Goal: Use online tool/utility: Utilize a website feature to perform a specific function

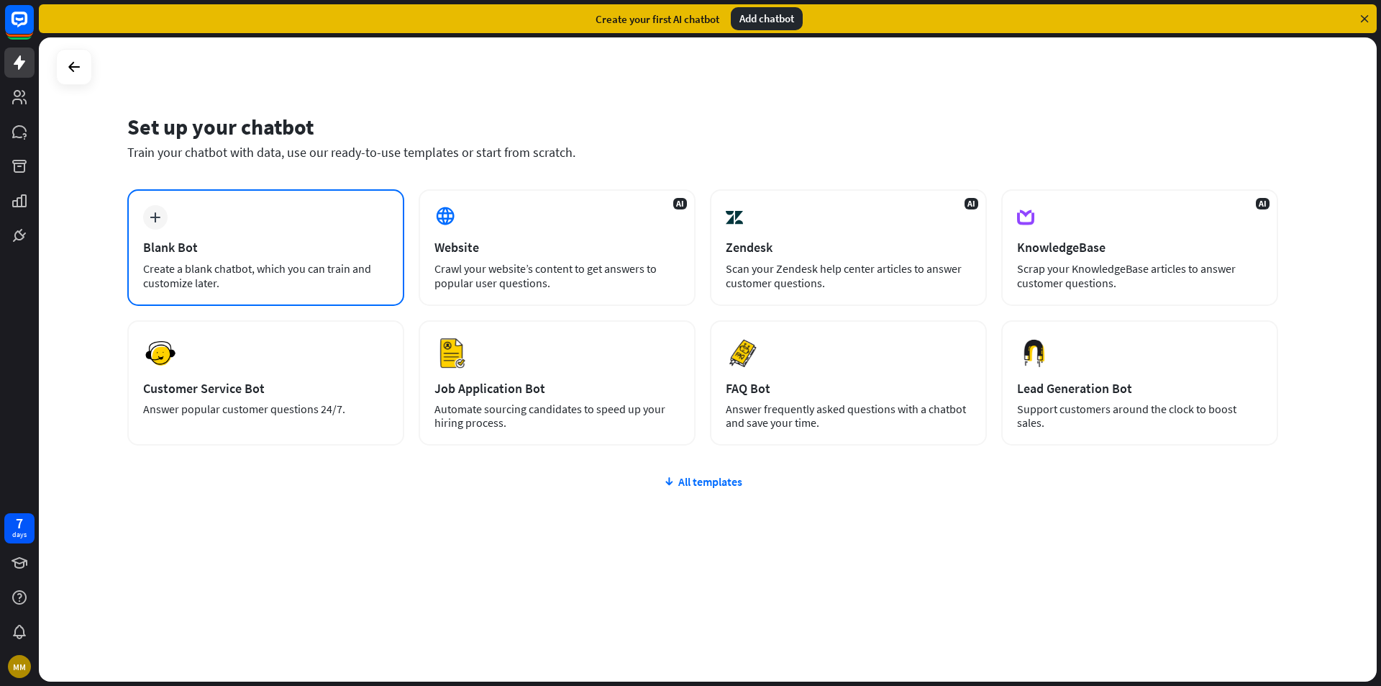
click at [267, 250] on div "Blank Bot" at bounding box center [265, 247] width 245 height 17
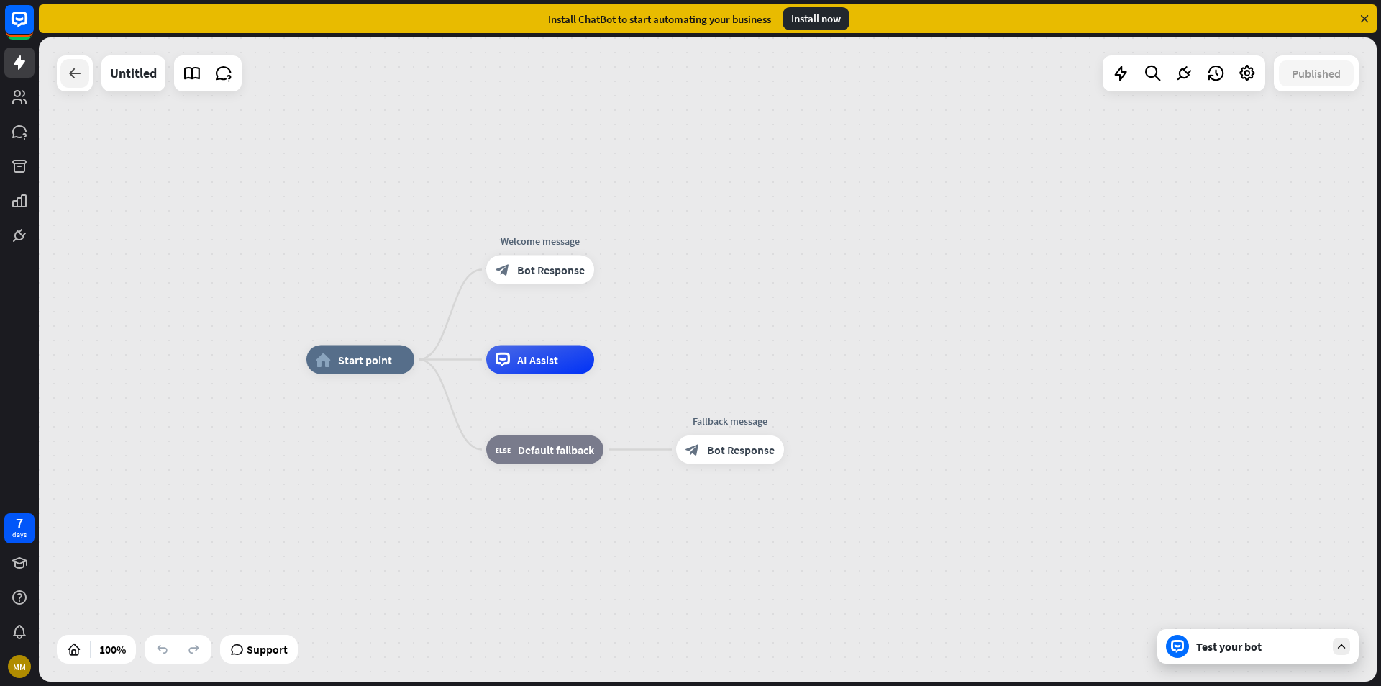
click at [76, 78] on icon at bounding box center [74, 73] width 17 height 17
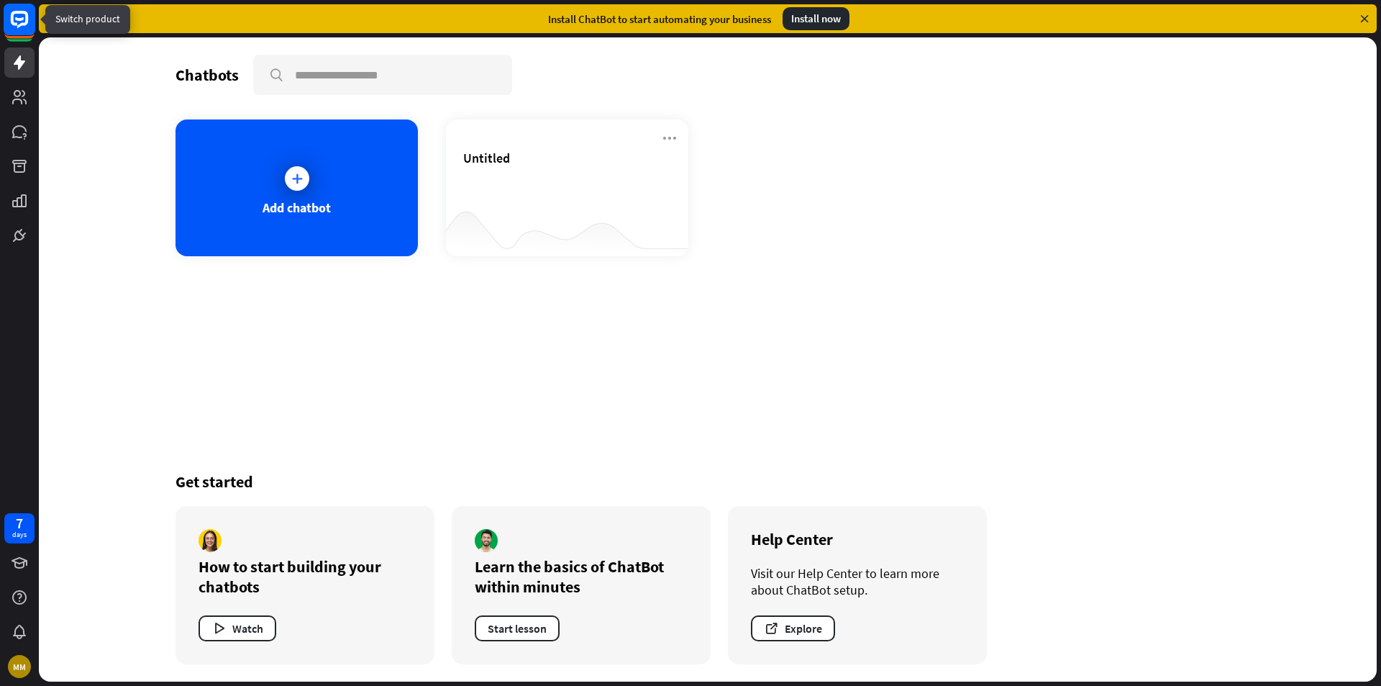
click at [21, 14] on icon at bounding box center [19, 19] width 17 height 17
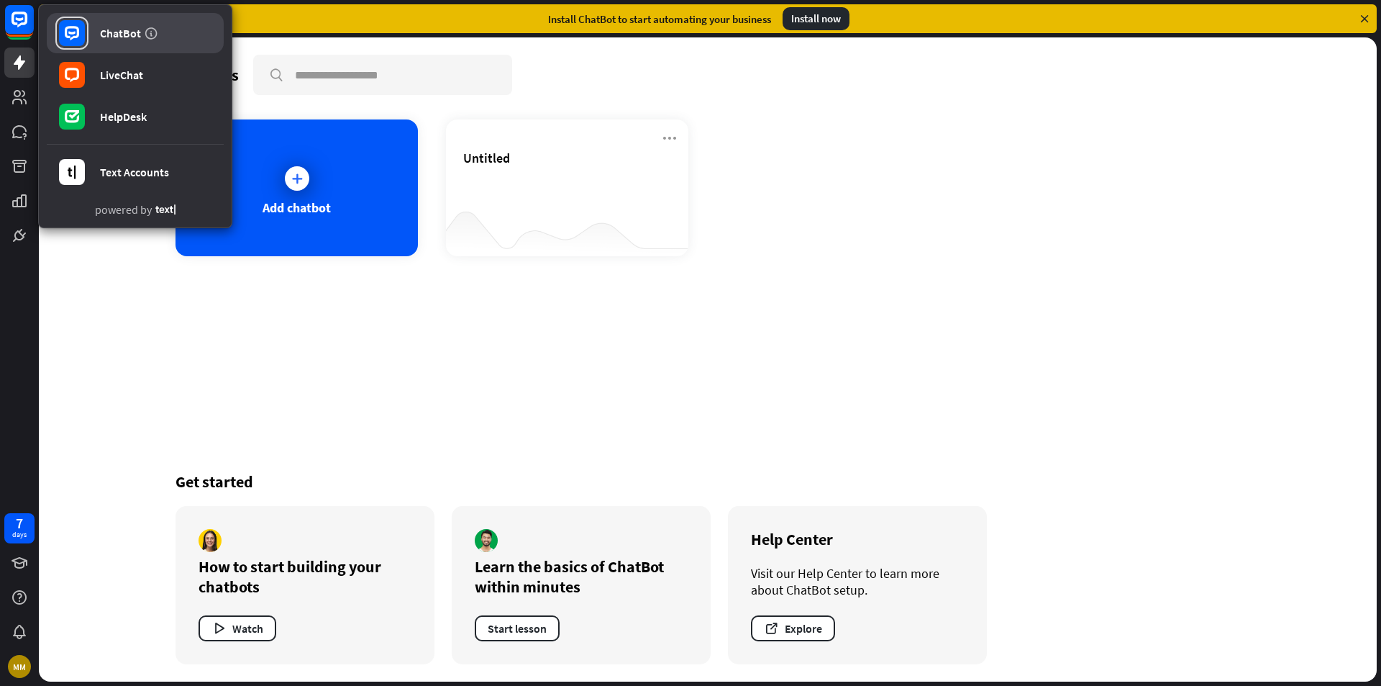
click at [109, 38] on div "ChatBot" at bounding box center [120, 33] width 41 height 14
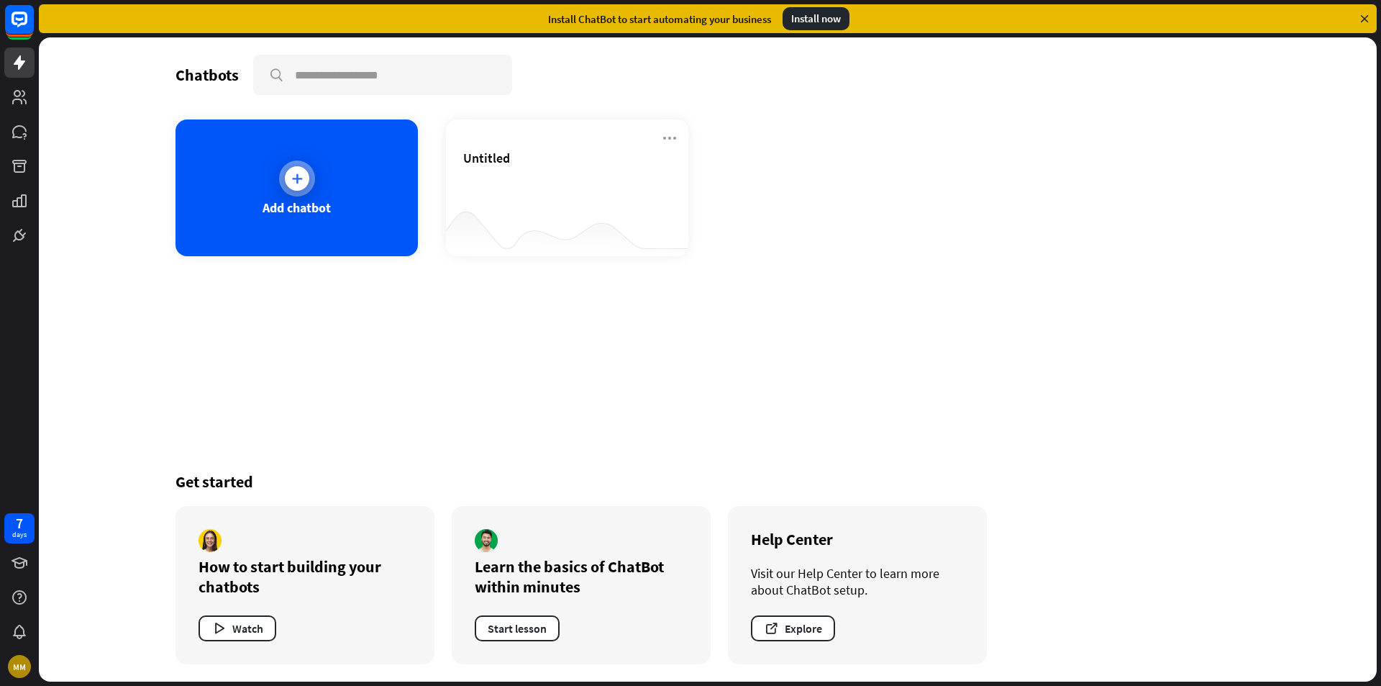
click at [286, 183] on div at bounding box center [297, 178] width 24 height 24
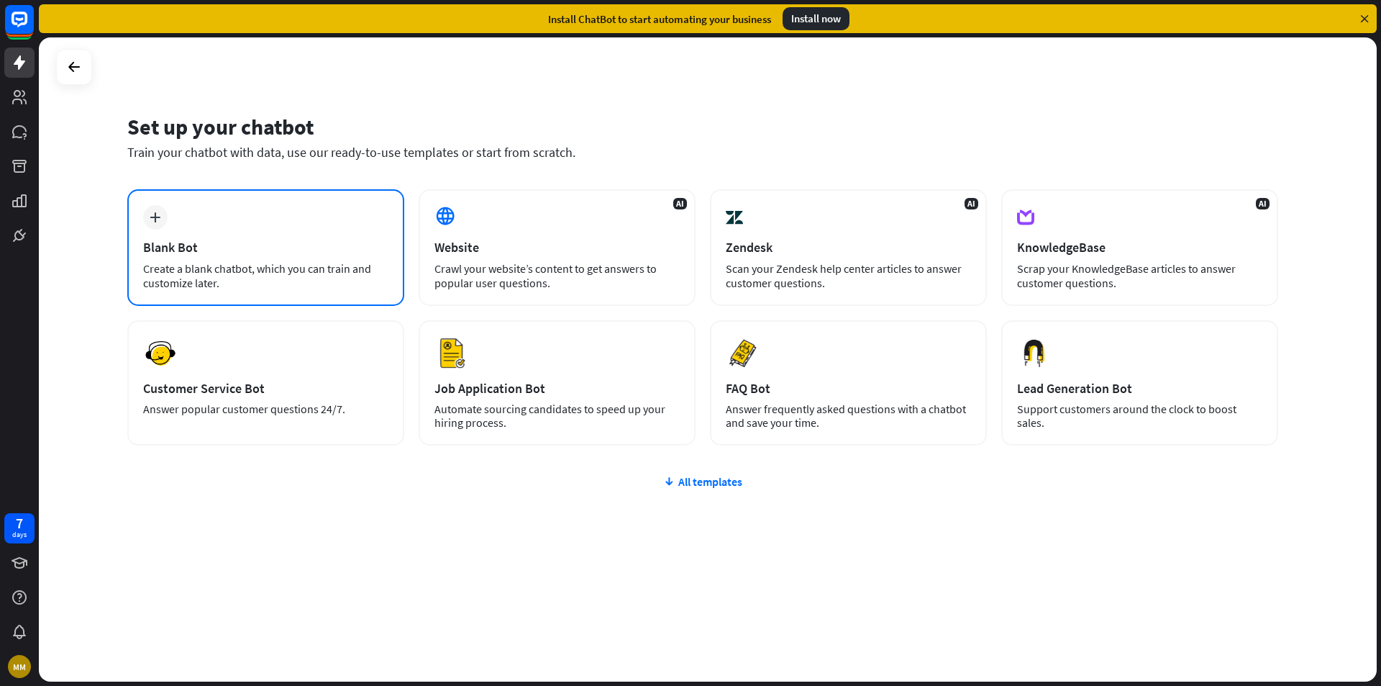
click at [273, 261] on div "Create a blank chatbot, which you can train and customize later." at bounding box center [265, 275] width 245 height 29
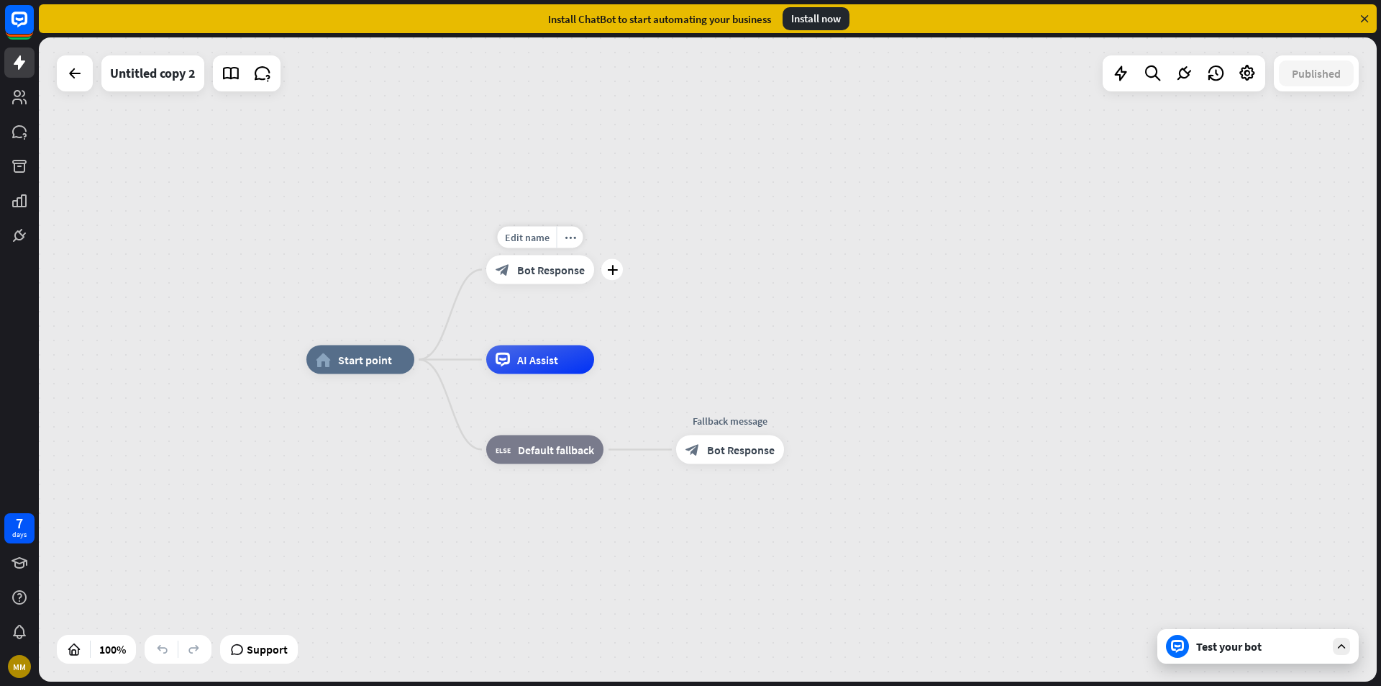
click at [560, 273] on span "Bot Response" at bounding box center [551, 270] width 68 height 14
